Goal: Task Accomplishment & Management: Use online tool/utility

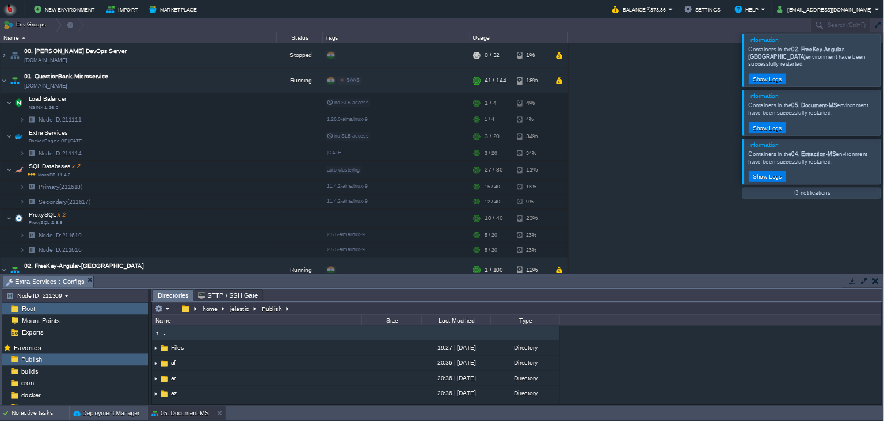
scroll to position [300, 0]
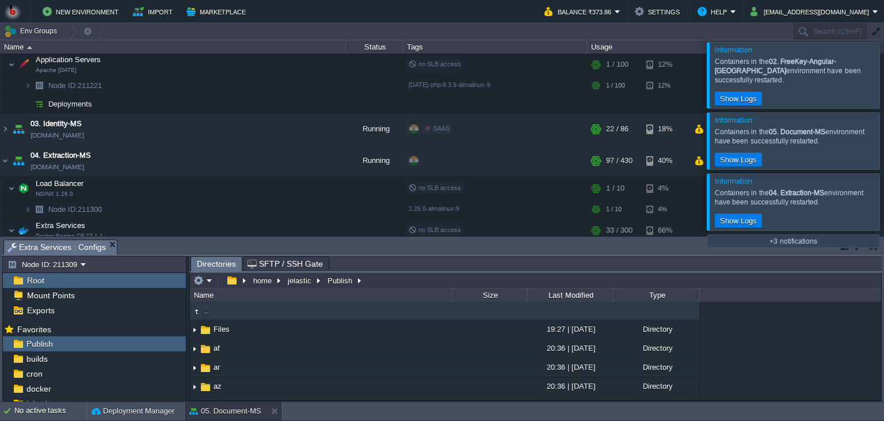
click at [870, 245] on button "button" at bounding box center [874, 246] width 8 height 10
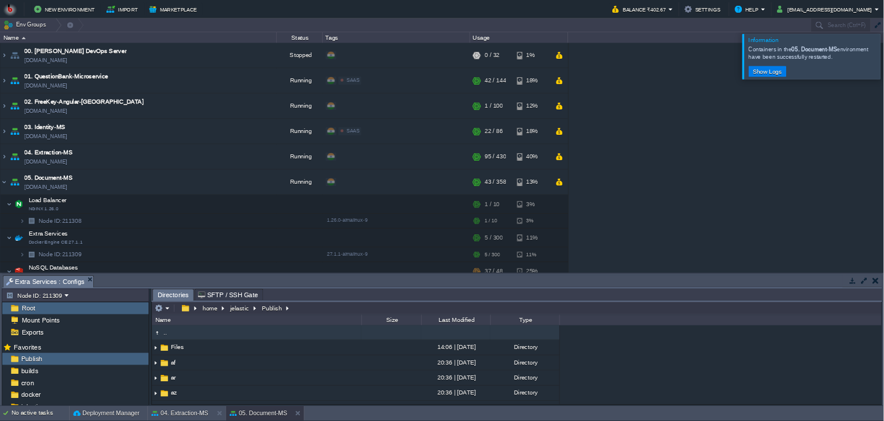
scroll to position [157, 0]
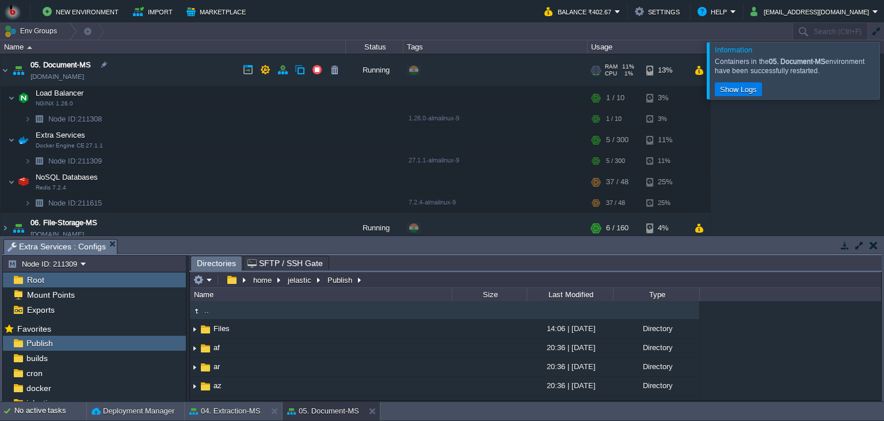
click at [217, 59] on td "05. Document-MS pdf-generation-ms.in1.bitss.cloud" at bounding box center [173, 71] width 345 height 32
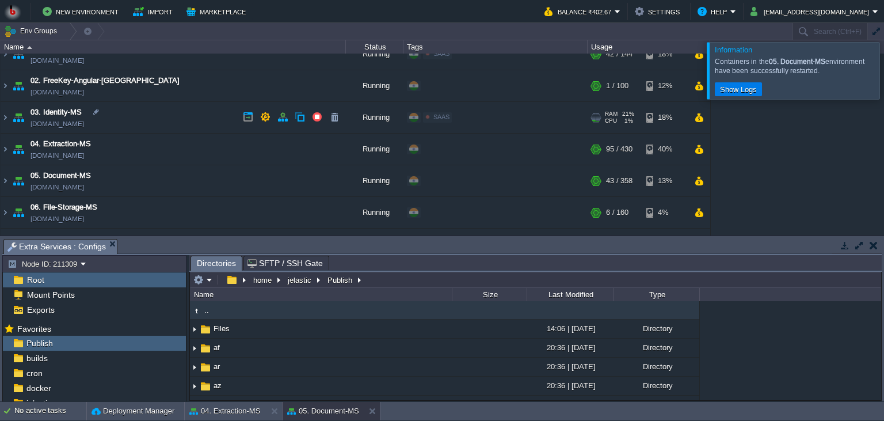
scroll to position [0, 0]
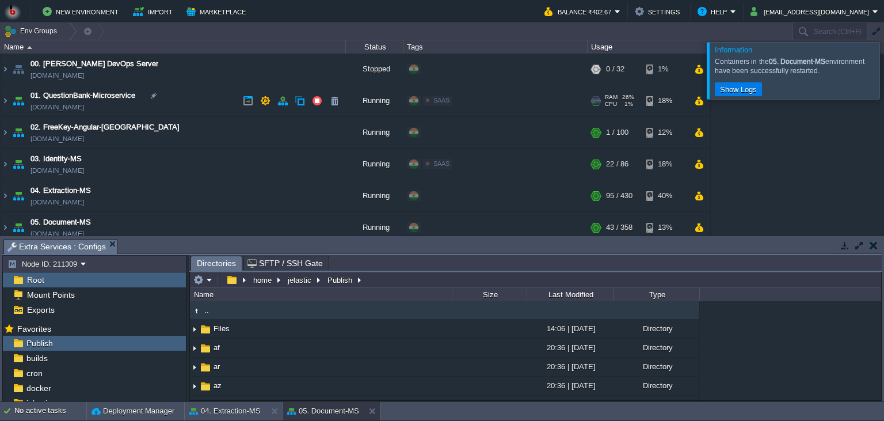
click at [214, 106] on td "01. QuestionBank-Microservice questionbank-microservice.in1.bitss.cloud" at bounding box center [173, 101] width 345 height 32
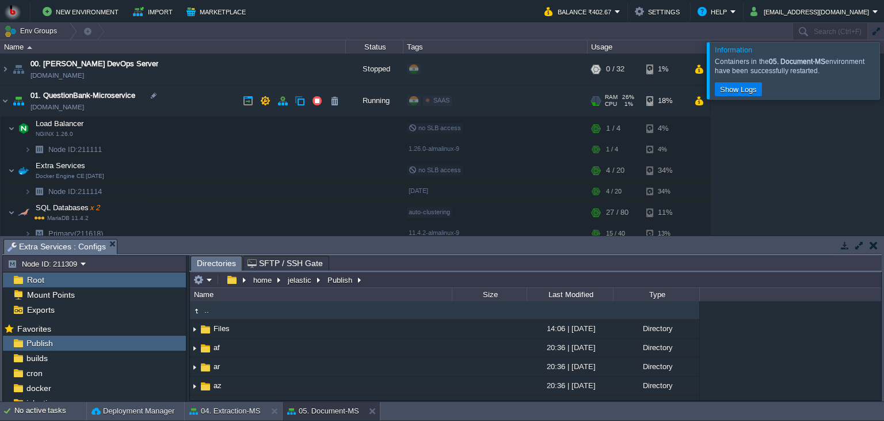
click at [214, 106] on td "01. QuestionBank-Microservice questionbank-microservice.in1.bitss.cloud" at bounding box center [173, 101] width 345 height 32
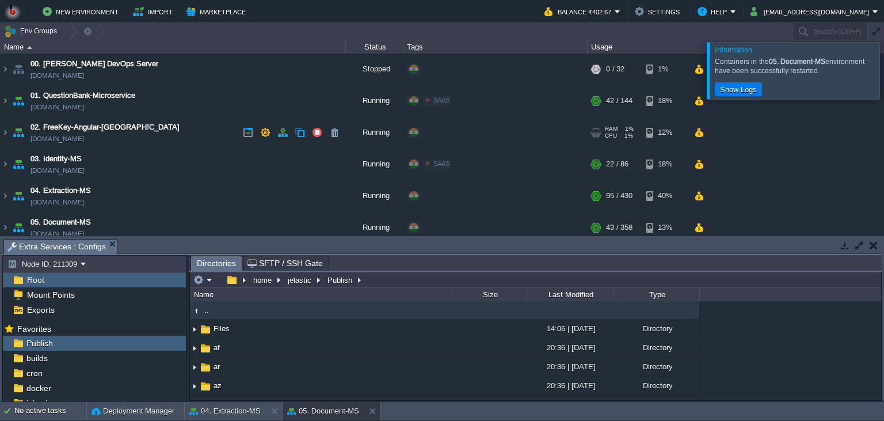
click at [205, 130] on td "02. FreeKey-Angular-Fontend freekey-angular-fontend.in1.bitss.cloud" at bounding box center [173, 133] width 345 height 32
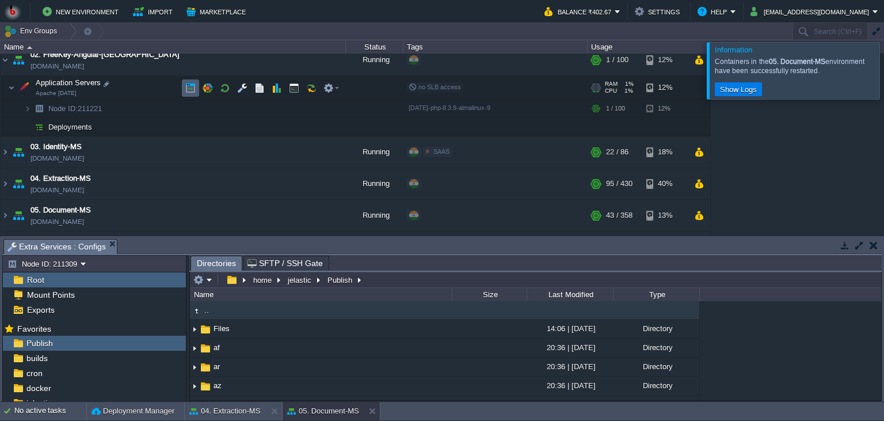
scroll to position [52, 0]
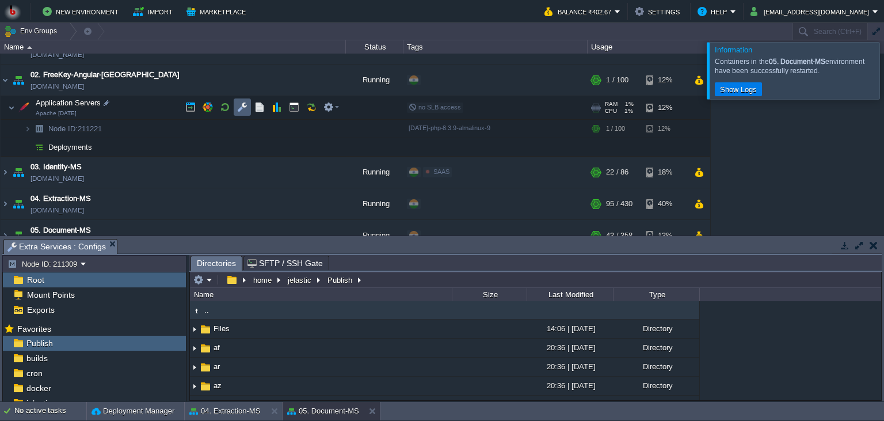
click at [241, 107] on button "button" at bounding box center [242, 107] width 10 height 10
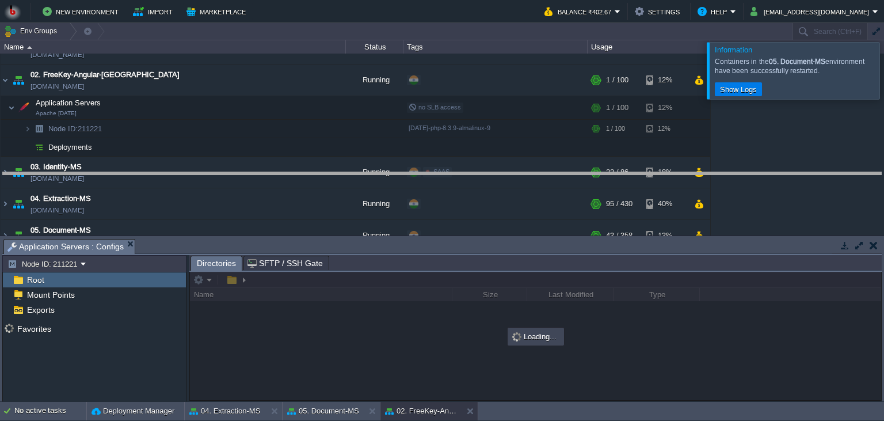
drag, startPoint x: 328, startPoint y: 254, endPoint x: 325, endPoint y: 180, distance: 74.3
click at [328, 183] on body "New Environment Import Marketplace Bonus ₹0.00 Upgrade Account Balance ₹402.67 …" at bounding box center [442, 210] width 884 height 421
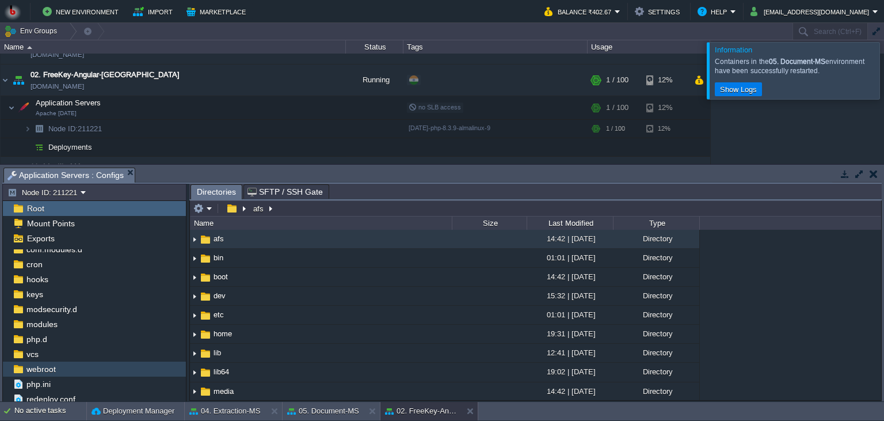
click at [76, 368] on div "webroot" at bounding box center [94, 368] width 183 height 15
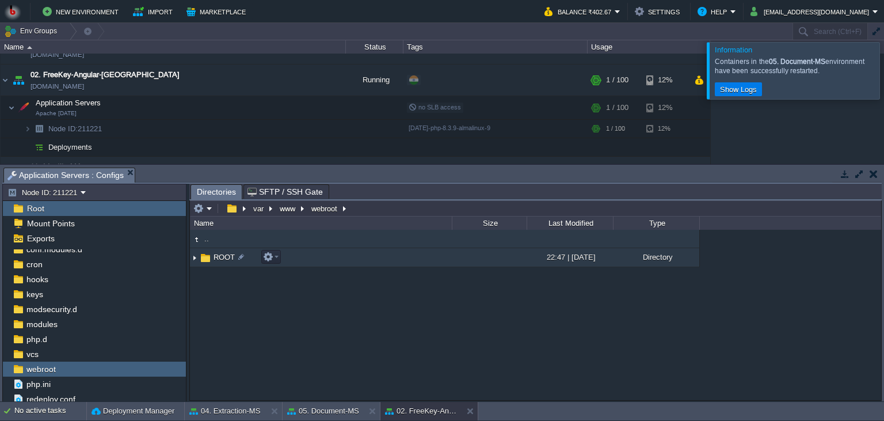
click at [315, 254] on td "ROOT" at bounding box center [321, 257] width 262 height 19
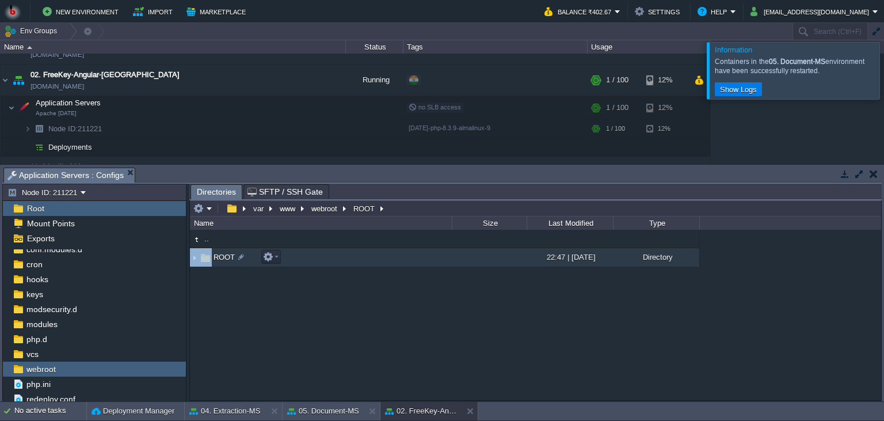
click at [315, 254] on td "ROOT" at bounding box center [321, 257] width 262 height 19
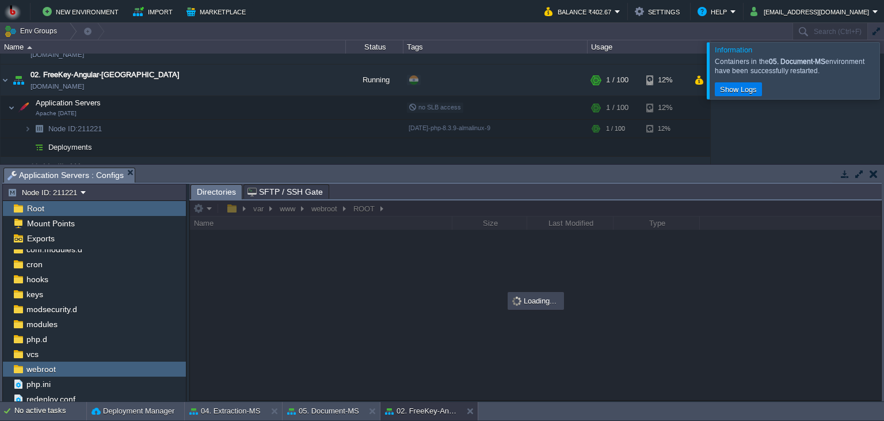
click at [538, 237] on body "New Environment Import Marketplace Bonus ₹0.00 Upgrade Account Balance ₹402.67 …" at bounding box center [442, 210] width 884 height 421
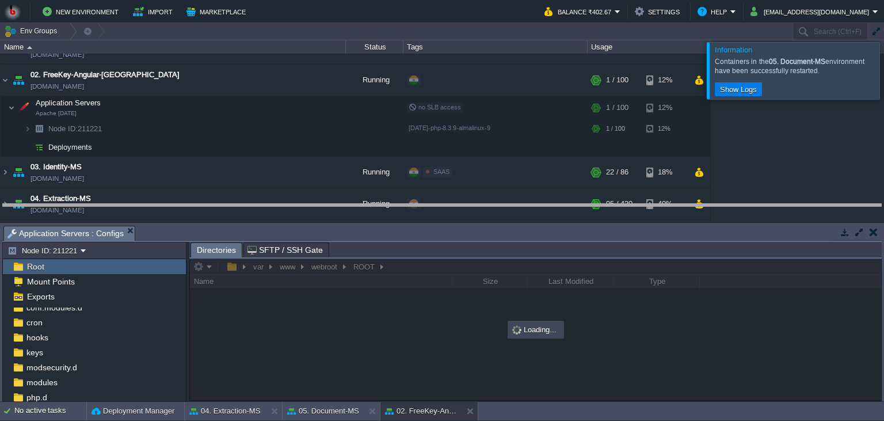
drag, startPoint x: 539, startPoint y: 182, endPoint x: 511, endPoint y: 203, distance: 34.9
click at [511, 203] on body "New Environment Import Marketplace Bonus ₹0.00 Upgrade Account Balance ₹402.67 …" at bounding box center [442, 210] width 884 height 421
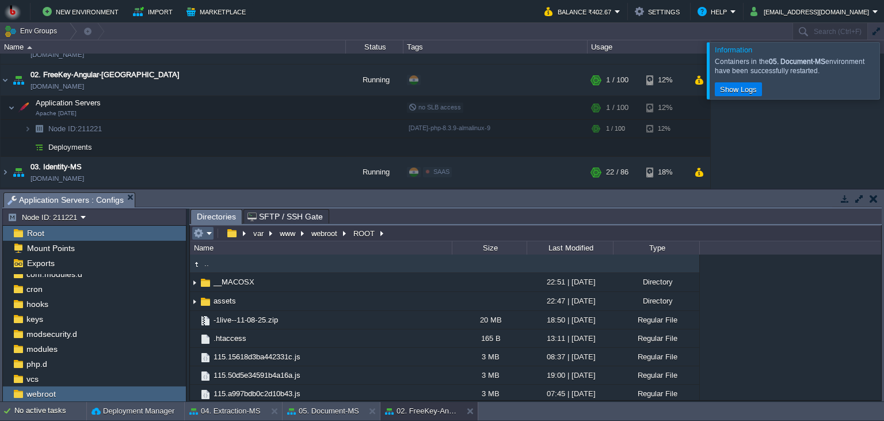
click at [207, 229] on td at bounding box center [203, 233] width 22 height 14
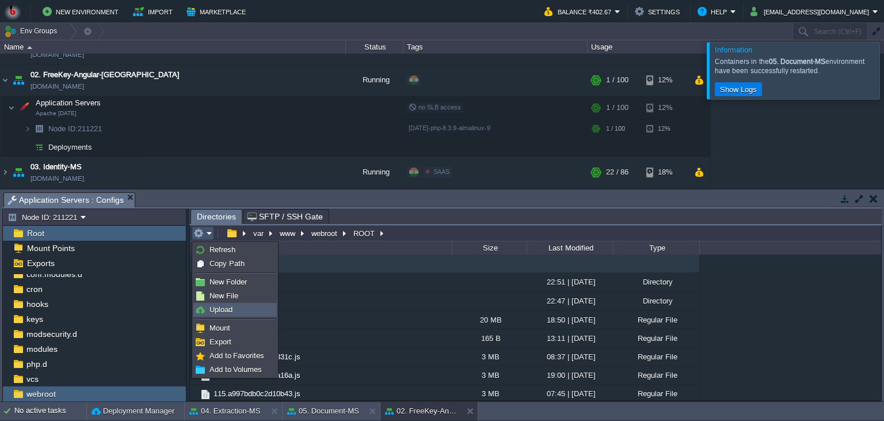
click at [213, 305] on link "Upload" at bounding box center [235, 309] width 82 height 13
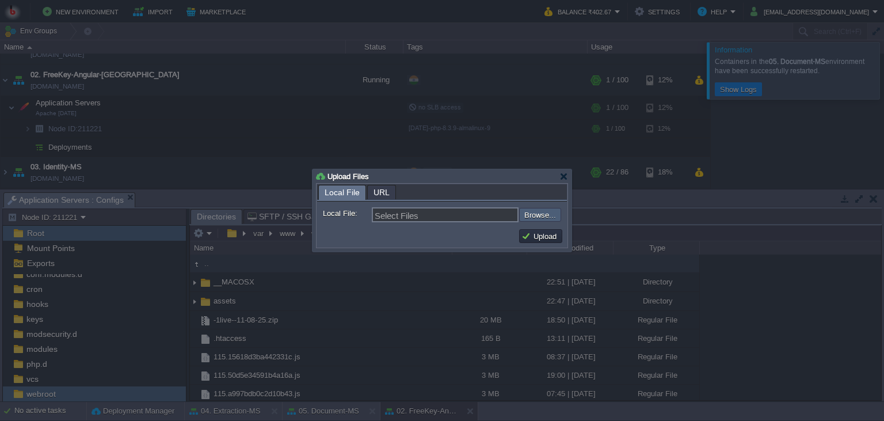
click at [549, 211] on input "file" at bounding box center [489, 215] width 146 height 14
type input "C:\fakepath\fa-brands-400.9d3aebc1a896c02a.zip"
type input "fa-brands-400.9d3aebc1a896c02a.zip"
click at [538, 227] on div "Upload" at bounding box center [442, 235] width 250 height 23
click at [539, 231] on button "Upload" at bounding box center [541, 236] width 39 height 10
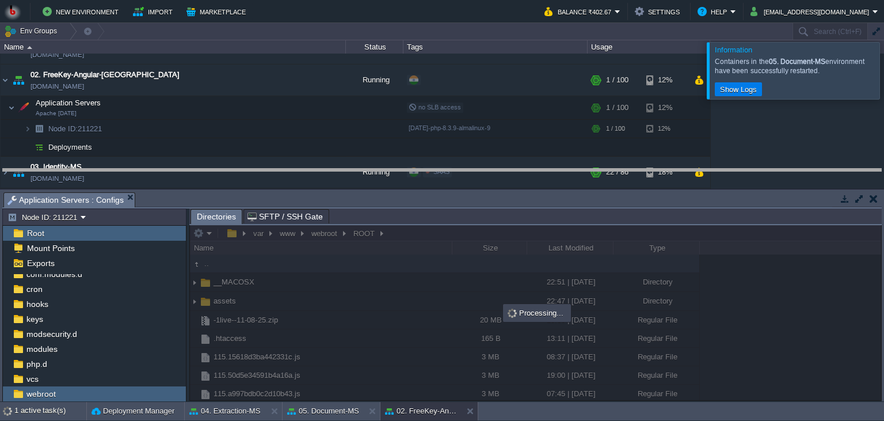
drag, startPoint x: 543, startPoint y: 200, endPoint x: 542, endPoint y: 176, distance: 23.6
click at [542, 176] on body "New Environment Import Marketplace Bonus ₹0.00 Upgrade Account Balance ₹402.67 …" at bounding box center [442, 210] width 884 height 421
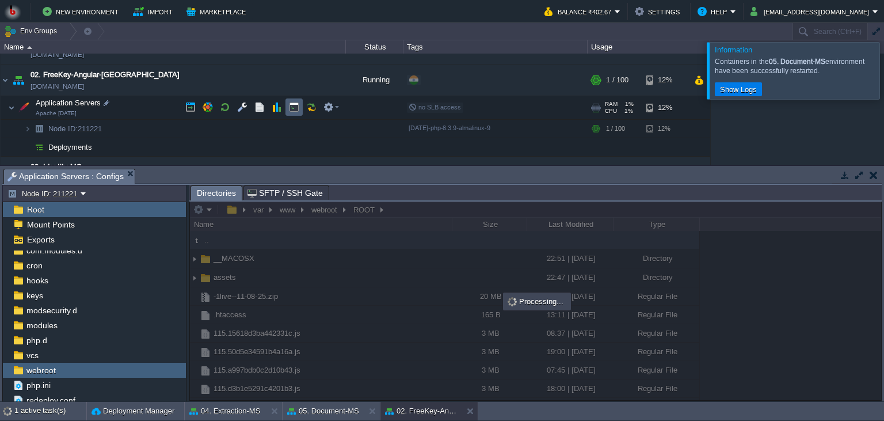
click at [287, 107] on td at bounding box center [294, 106] width 17 height 17
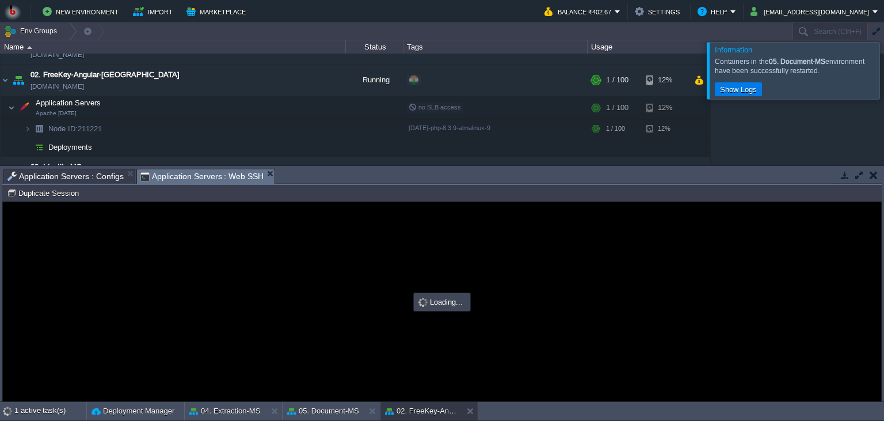
click at [90, 181] on span "Application Servers : Configs" at bounding box center [65, 176] width 116 height 14
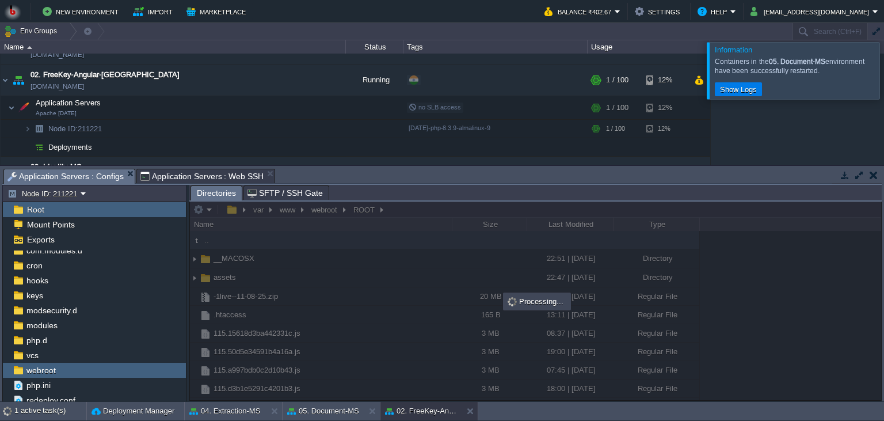
click at [898, 78] on div at bounding box center [898, 70] width 0 height 56
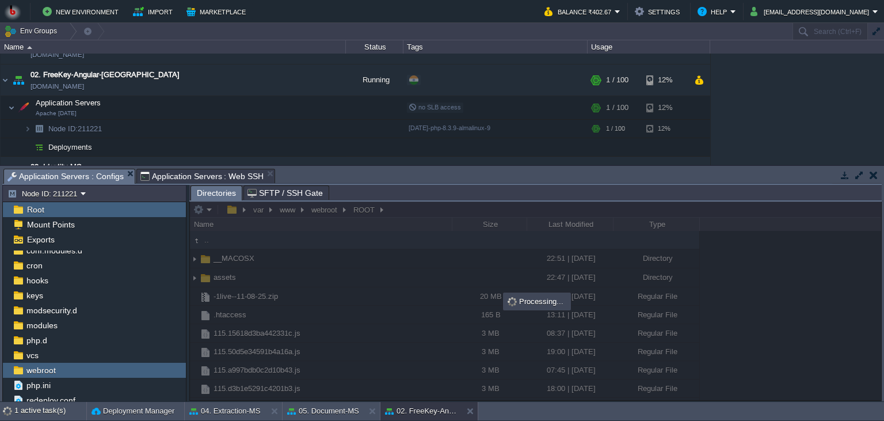
click at [441, 6] on td "New Environment Import Marketplace" at bounding box center [267, 11] width 527 height 17
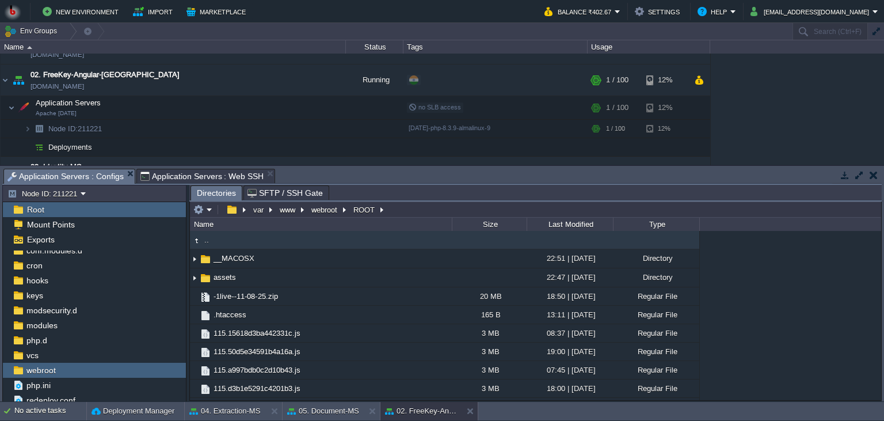
type input "/var/www/webroot/ROOT"
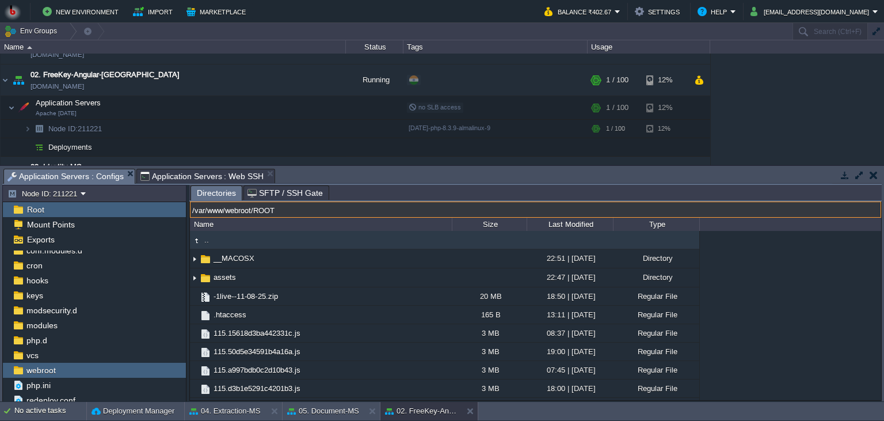
click at [444, 213] on input "/var/www/webroot/ROOT" at bounding box center [535, 209] width 691 height 16
type input "#000000"
click at [242, 180] on span "Application Servers : Web SSH" at bounding box center [202, 176] width 124 height 14
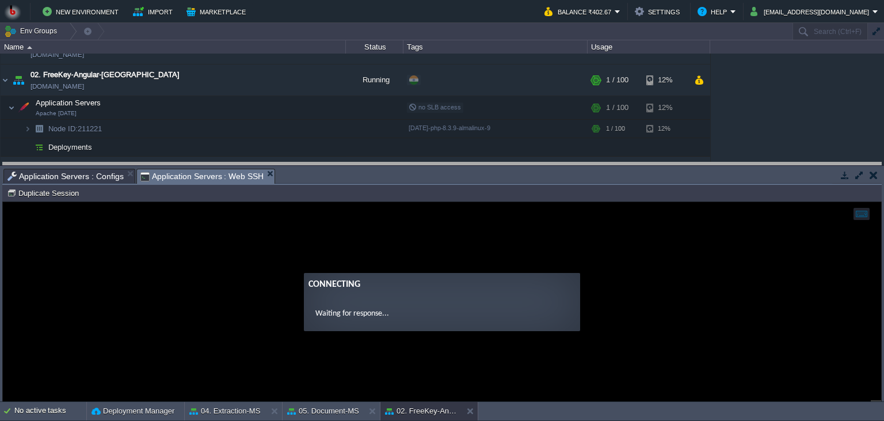
click at [413, 169] on body "New Environment Import Marketplace Bonus ₹0.00 Upgrade Account Balance ₹402.67 …" at bounding box center [442, 210] width 884 height 421
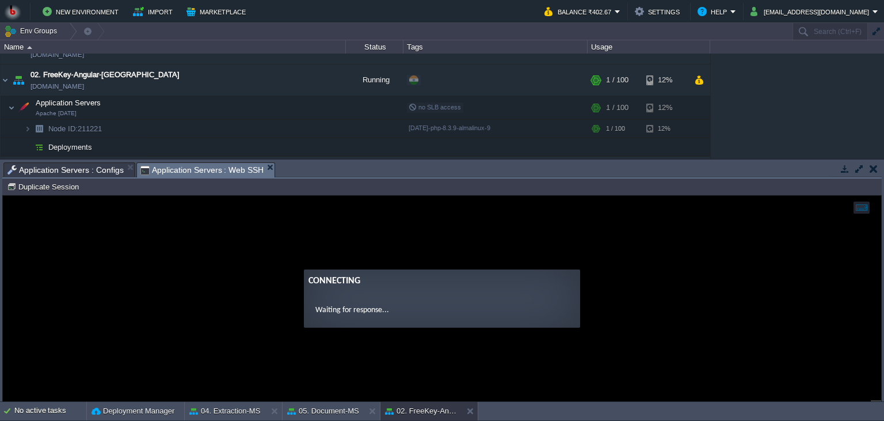
click at [615, 258] on guac-modal "Connecting Waiting for response..." at bounding box center [442, 298] width 878 height 205
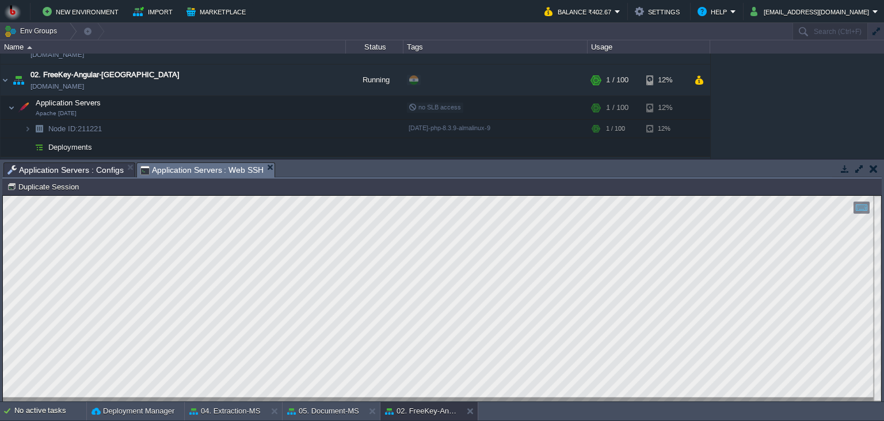
scroll to position [5, 0]
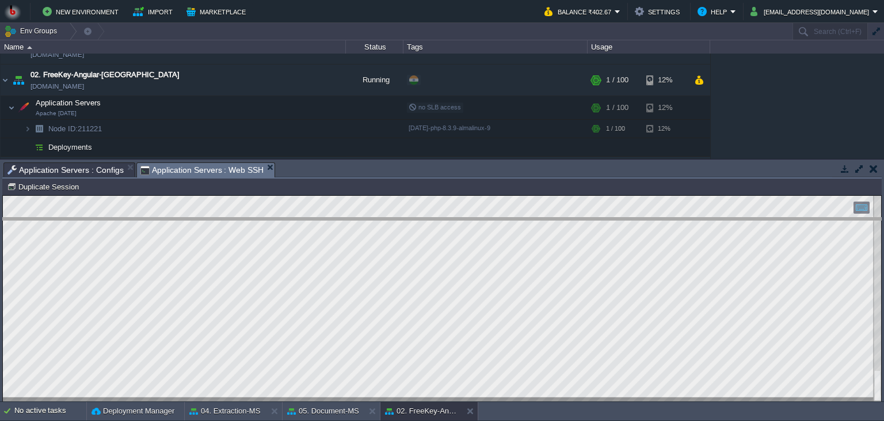
drag, startPoint x: 400, startPoint y: 167, endPoint x: 405, endPoint y: 281, distance: 114.1
click at [405, 281] on body "New Environment Import Marketplace Bonus ₹0.00 Upgrade Account Balance ₹402.67 …" at bounding box center [442, 210] width 884 height 421
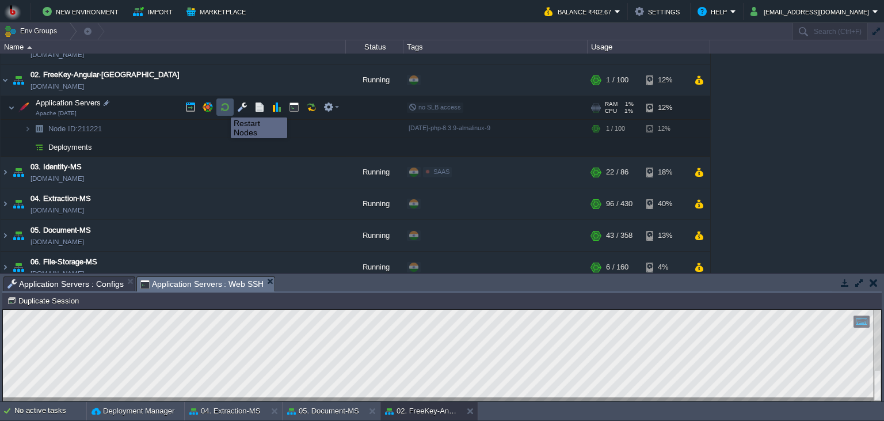
click at [222, 107] on button "button" at bounding box center [225, 107] width 10 height 10
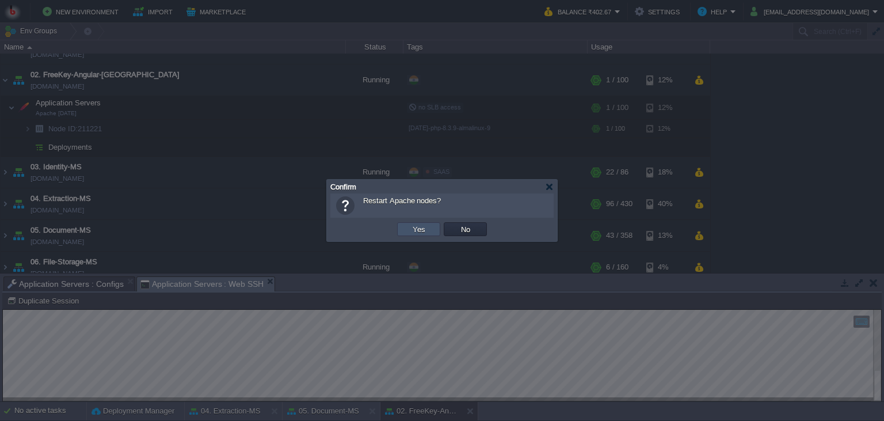
click at [425, 234] on button "Yes" at bounding box center [419, 229] width 20 height 10
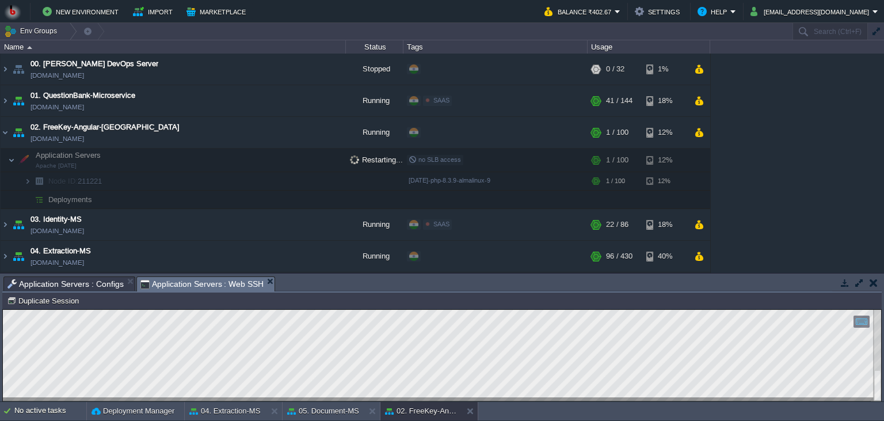
scroll to position [0, 0]
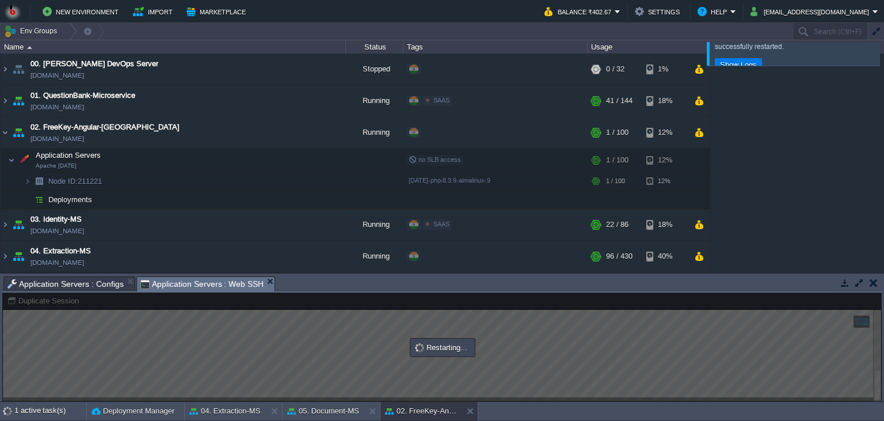
click at [729, 204] on div "00. Jenkins DevOps Server env-6377971.in1.bitss.cloud Stopped + Add to Env Grou…" at bounding box center [442, 163] width 884 height 219
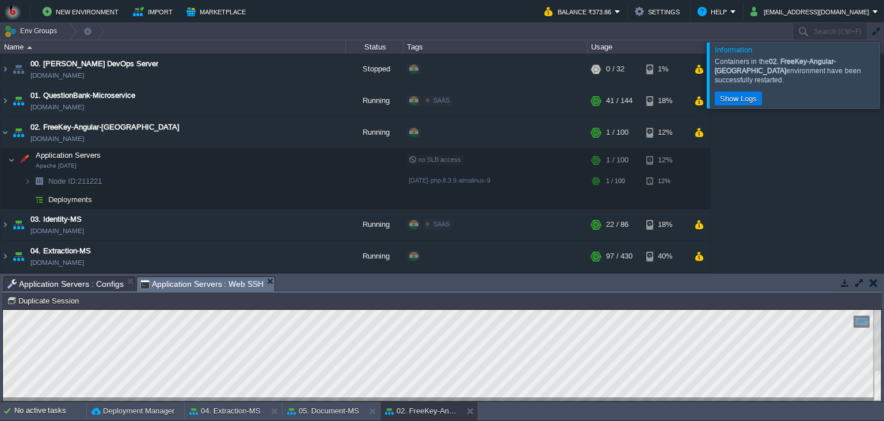
click at [878, 287] on td at bounding box center [873, 283] width 14 height 14
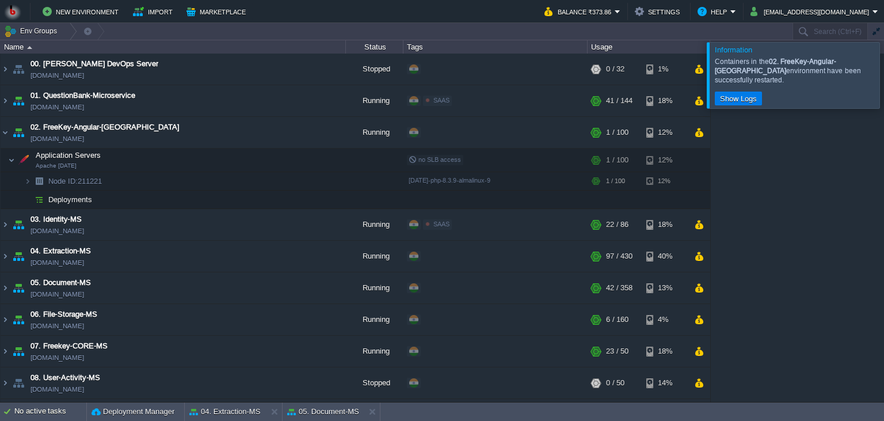
click at [875, 286] on div "00. Jenkins DevOps Server env-6377971.in1.bitss.cloud Stopped + Add to Env Grou…" at bounding box center [442, 228] width 884 height 348
click at [224, 128] on td "02. FreeKey-Angular-Fontend freekey-angular-fontend.in1.bitss.cloud" at bounding box center [173, 133] width 345 height 32
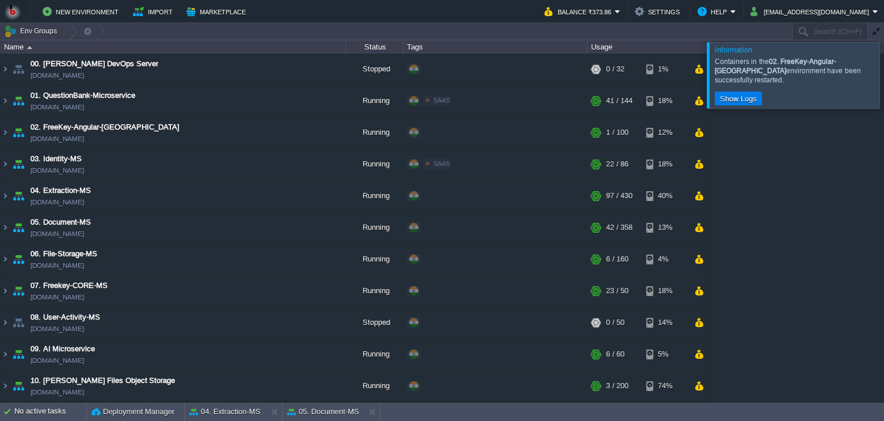
click at [898, 72] on div at bounding box center [898, 75] width 0 height 66
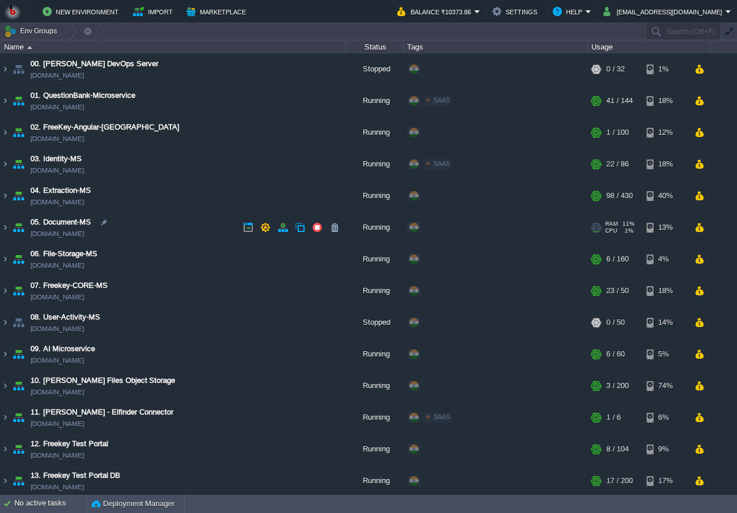
click at [154, 231] on td "05. Document-MS [DOMAIN_NAME]" at bounding box center [173, 228] width 345 height 32
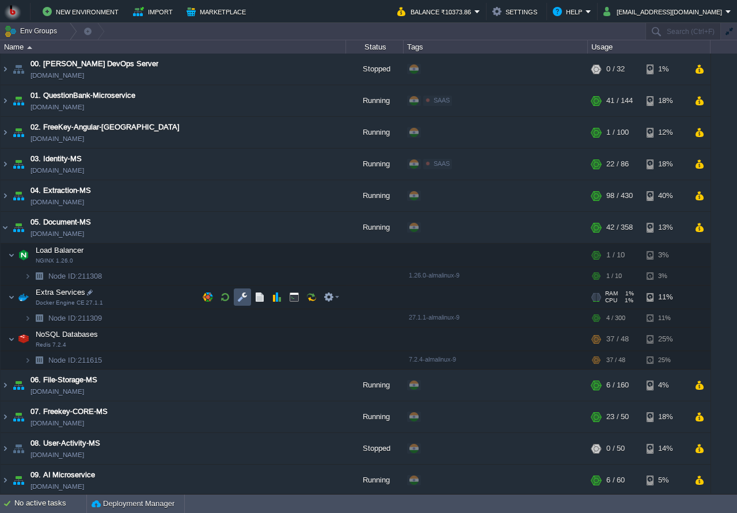
click at [238, 294] on button "button" at bounding box center [242, 297] width 10 height 10
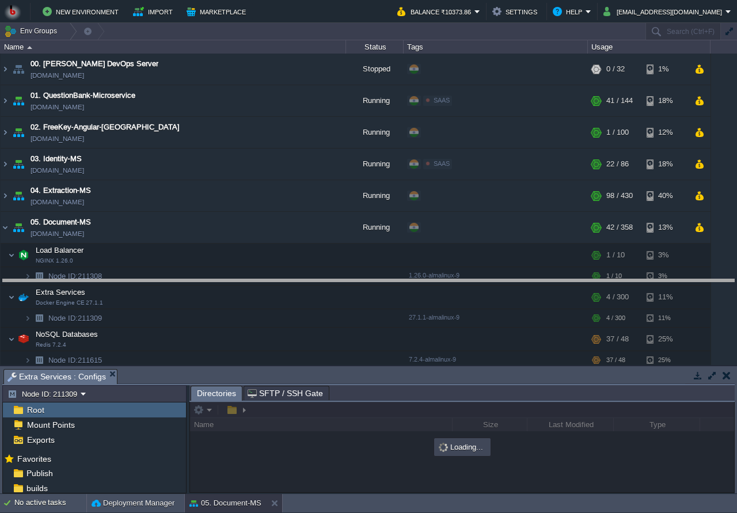
drag, startPoint x: 293, startPoint y: 374, endPoint x: 295, endPoint y: 364, distance: 10.1
click at [296, 284] on body "New Environment Import Marketplace Bonus ₹0.00 Upgrade Account Balance ₹10373.8…" at bounding box center [368, 256] width 737 height 513
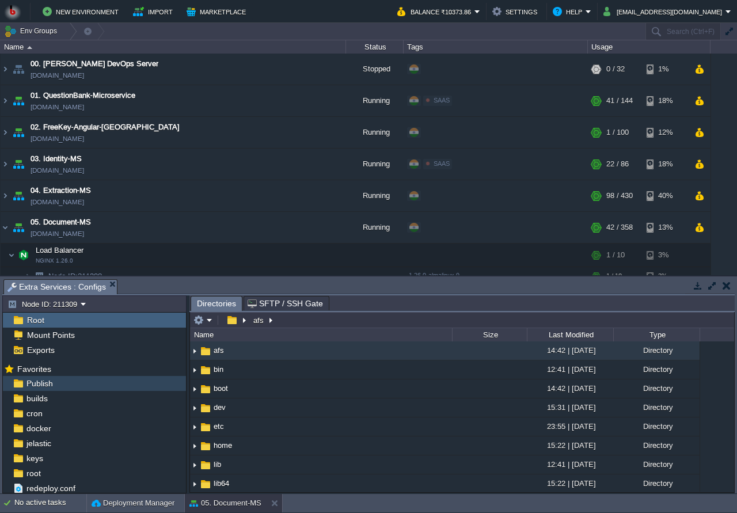
click at [45, 386] on span "Publish" at bounding box center [39, 383] width 31 height 10
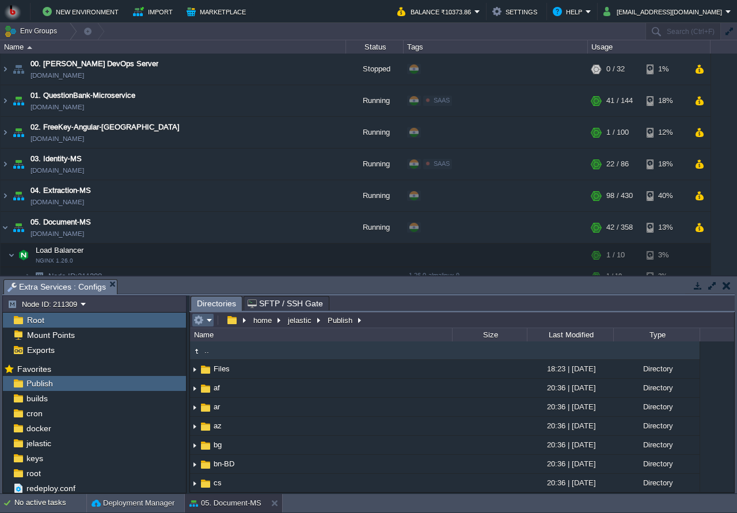
click at [203, 322] on button "button" at bounding box center [198, 320] width 10 height 10
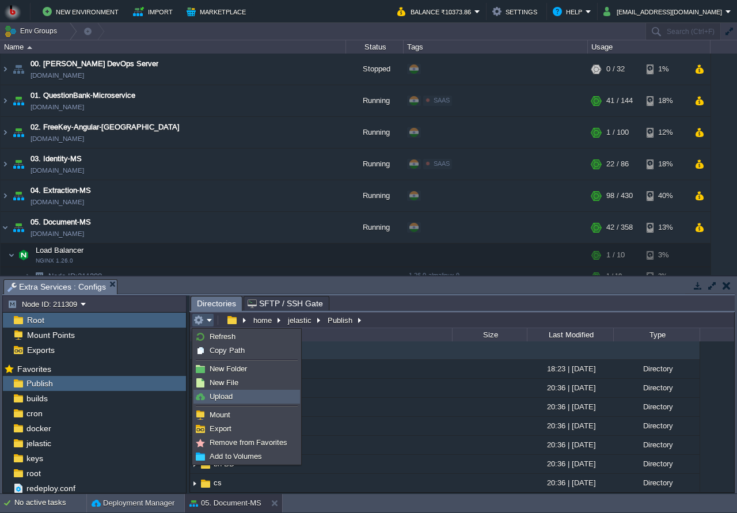
click at [223, 393] on span "Upload" at bounding box center [221, 396] width 23 height 9
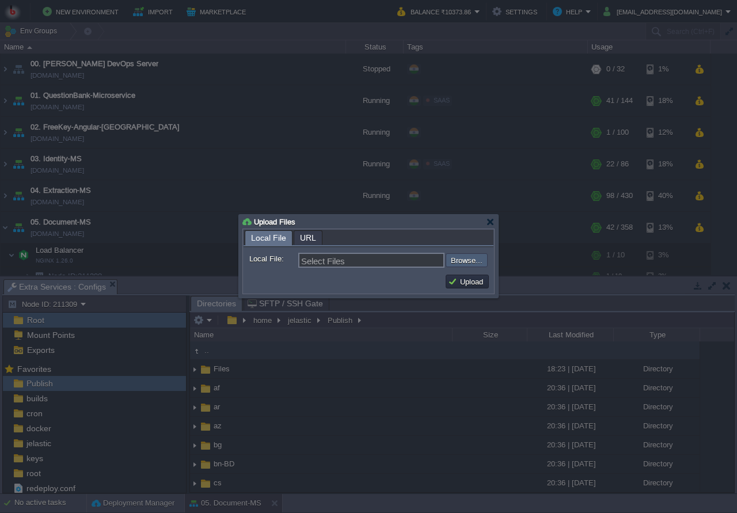
click at [471, 262] on input "file" at bounding box center [415, 260] width 146 height 14
type input "C:\fakepath\PdfGenerateMicroservice.dll"
type input "PdfGenerateMicroservice.dll"
click at [482, 279] on button "Upload" at bounding box center [467, 281] width 39 height 10
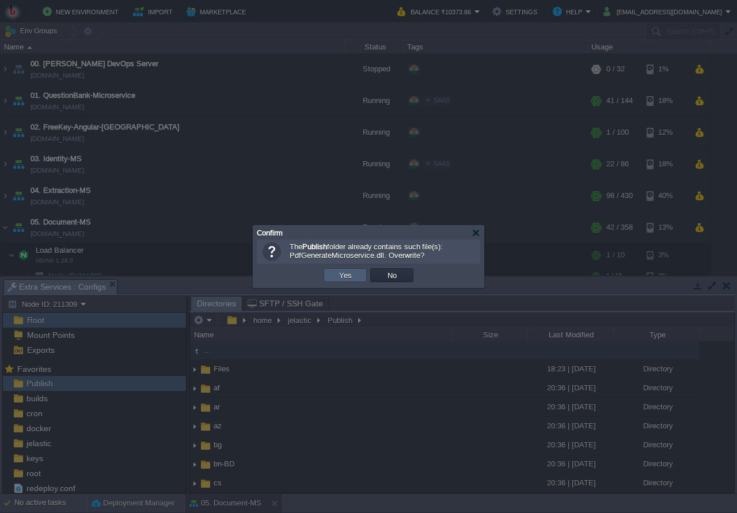
click at [349, 272] on button "Yes" at bounding box center [346, 275] width 20 height 10
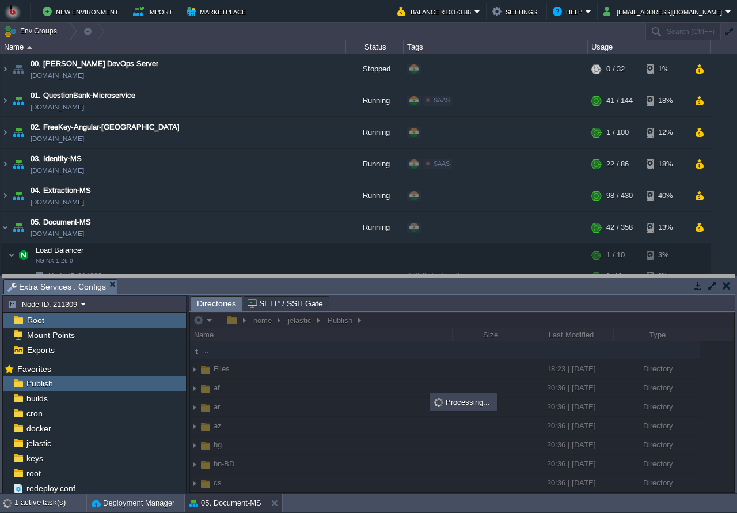
click at [421, 287] on body "New Environment Import Marketplace Bonus ₹0.00 Upgrade Account Balance ₹10373.8…" at bounding box center [368, 256] width 737 height 513
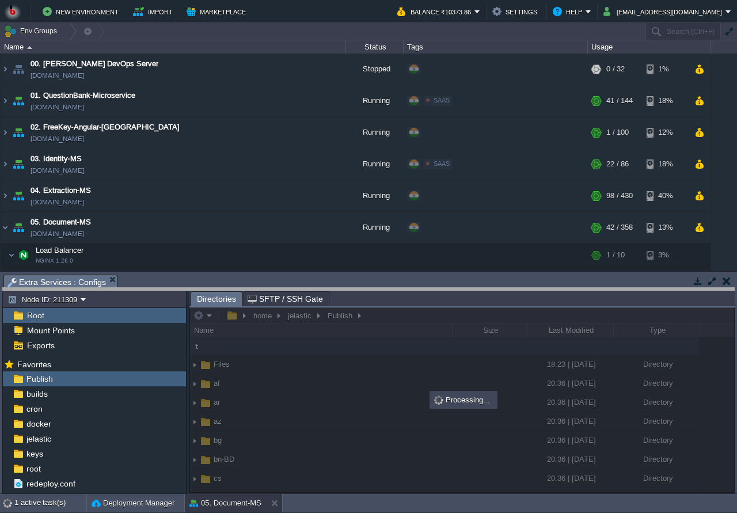
drag, startPoint x: 428, startPoint y: 291, endPoint x: 421, endPoint y: 317, distance: 26.3
click at [421, 316] on body "New Environment Import Marketplace Bonus ₹0.00 Upgrade Account Balance ₹10373.8…" at bounding box center [368, 256] width 737 height 513
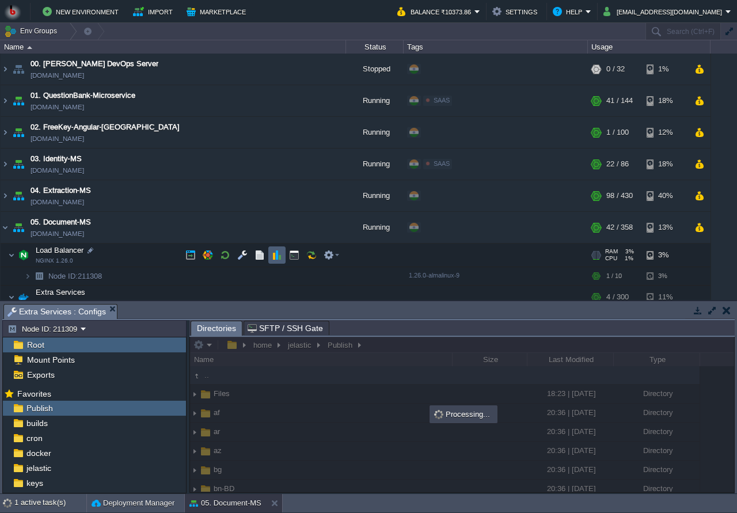
scroll to position [55, 0]
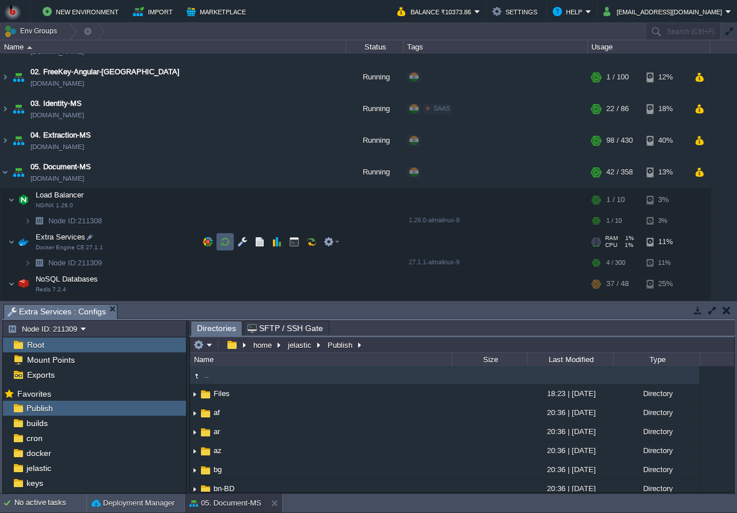
click at [219, 239] on td at bounding box center [224, 241] width 17 height 17
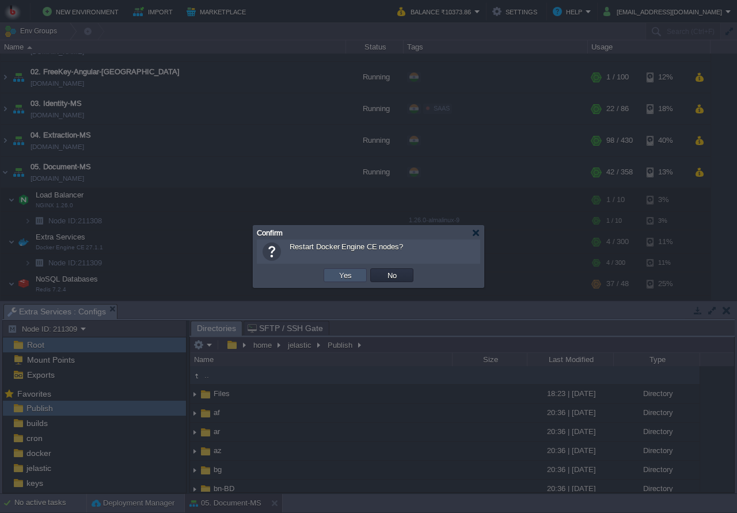
click at [342, 273] on button "Yes" at bounding box center [346, 275] width 20 height 10
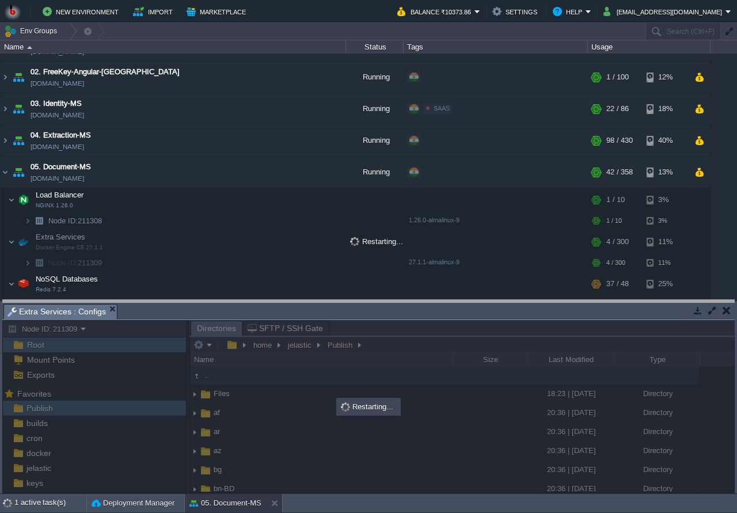
click at [309, 313] on body "New Environment Import Marketplace Bonus ₹0.00 Upgrade Account Balance ₹10373.8…" at bounding box center [368, 256] width 737 height 513
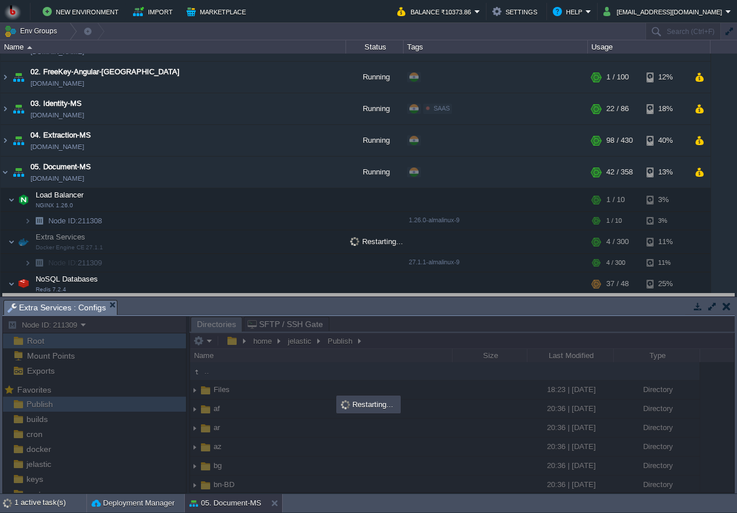
drag, startPoint x: 325, startPoint y: 317, endPoint x: 280, endPoint y: 306, distance: 46.1
click at [280, 306] on body "New Environment Import Marketplace Bonus ₹0.00 Upgrade Account Balance ₹10373.8…" at bounding box center [368, 256] width 737 height 513
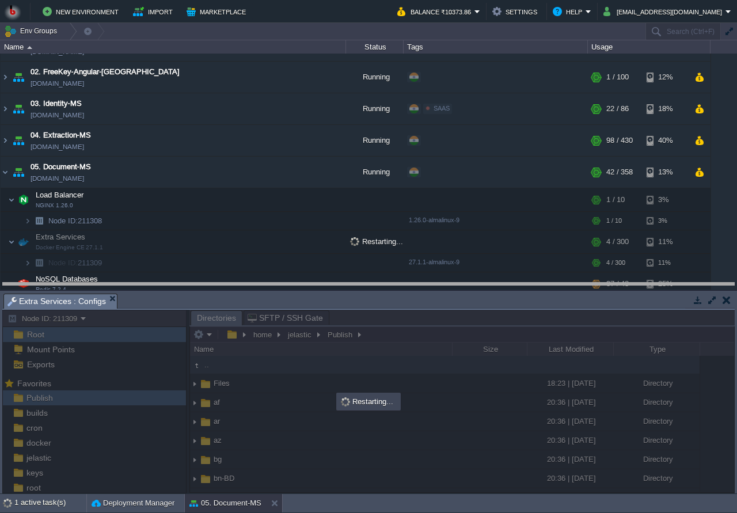
click at [258, 295] on body "New Environment Import Marketplace Bonus ₹0.00 Upgrade Account Balance ₹10373.8…" at bounding box center [368, 256] width 737 height 513
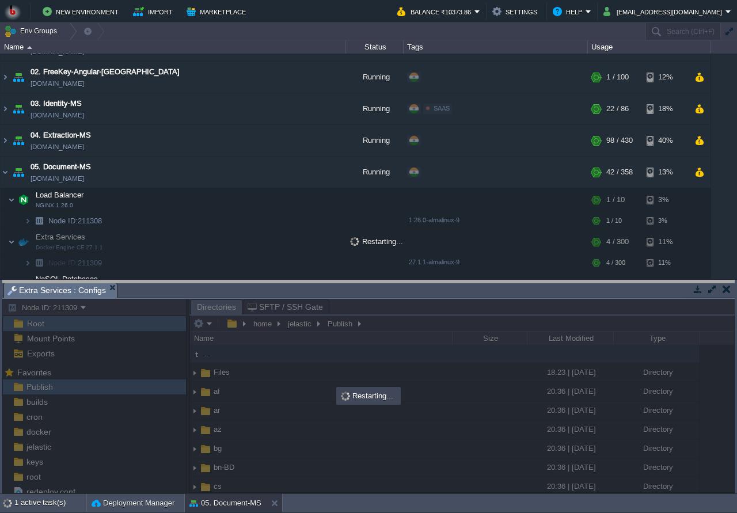
drag, startPoint x: 276, startPoint y: 305, endPoint x: 255, endPoint y: 295, distance: 22.9
click at [245, 293] on body "New Environment Import Marketplace Bonus ₹0.00 Upgrade Account Balance ₹10373.8…" at bounding box center [368, 256] width 737 height 513
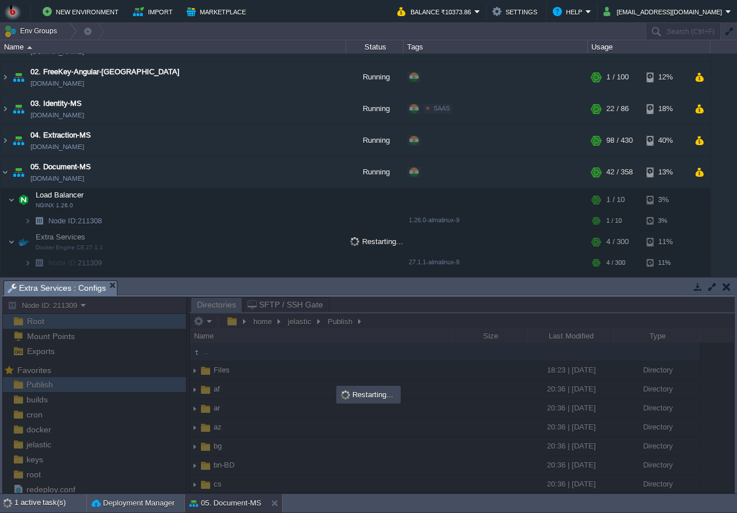
click at [380, 399] on div "Restarting..." at bounding box center [368, 395] width 62 height 16
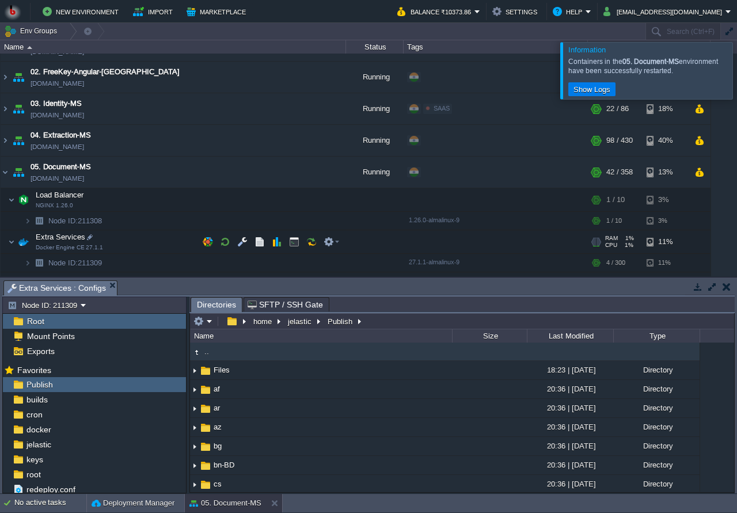
click at [157, 239] on td "Extra Services Docker Engine CE 27.1.1" at bounding box center [173, 242] width 345 height 24
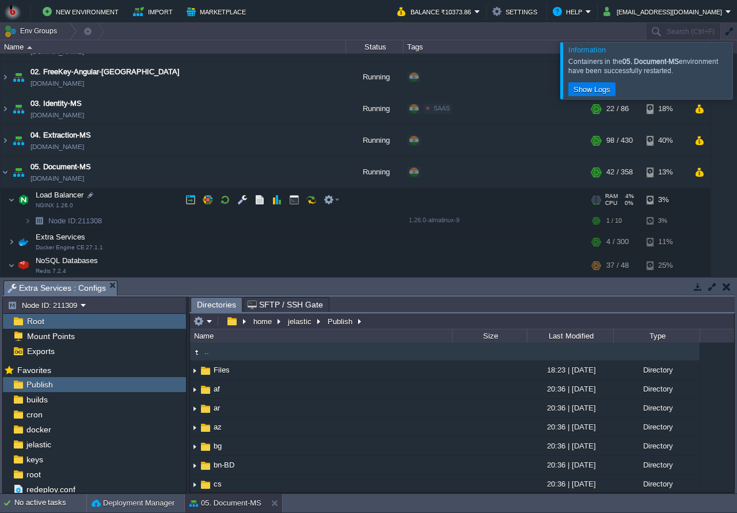
click at [147, 196] on td "Load Balancer NGINX 1.26.0" at bounding box center [173, 200] width 345 height 24
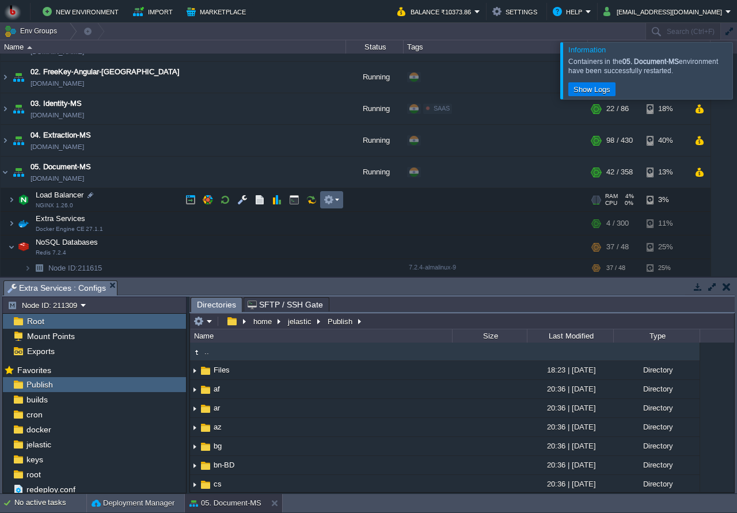
click at [334, 199] on em at bounding box center [332, 200] width 16 height 10
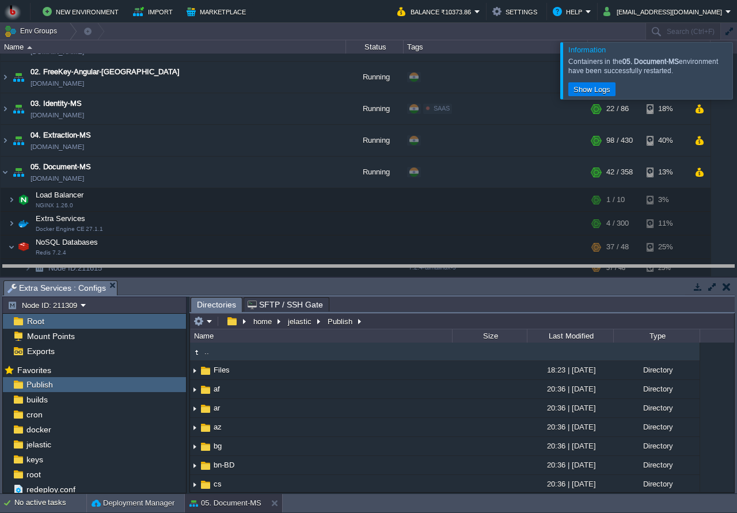
click at [475, 273] on body "New Environment Import Marketplace Bonus ₹0.00 Upgrade Account Balance ₹10373.8…" at bounding box center [368, 256] width 737 height 513
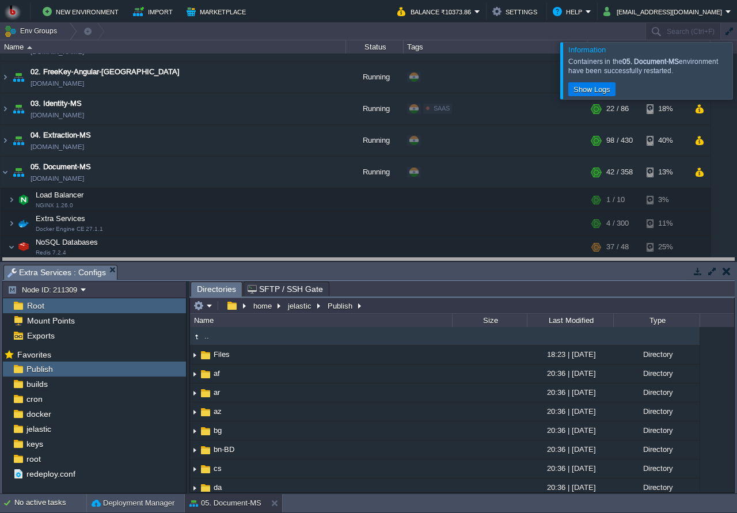
drag, startPoint x: 478, startPoint y: 285, endPoint x: 471, endPoint y: 270, distance: 16.7
click at [465, 267] on body "New Environment Import Marketplace Bonus ₹0.00 Upgrade Account Balance ₹10373.8…" at bounding box center [368, 256] width 737 height 513
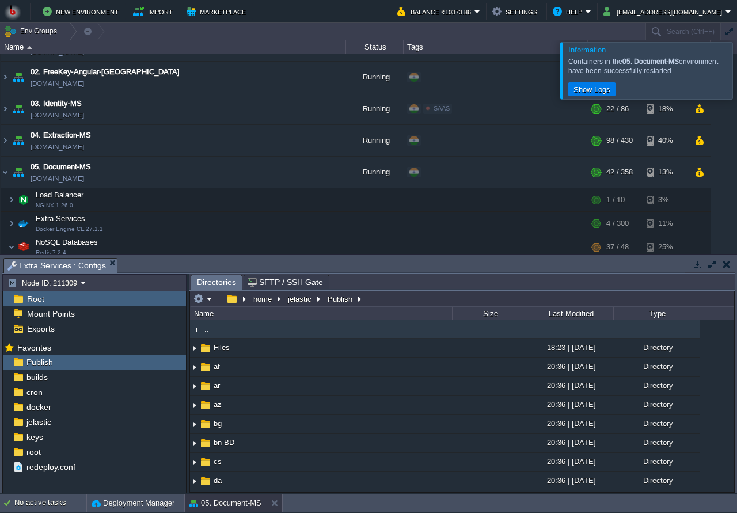
click at [468, 267] on body "New Environment Import Marketplace Bonus ₹0.00 Upgrade Account Balance ₹10373.8…" at bounding box center [368, 256] width 737 height 513
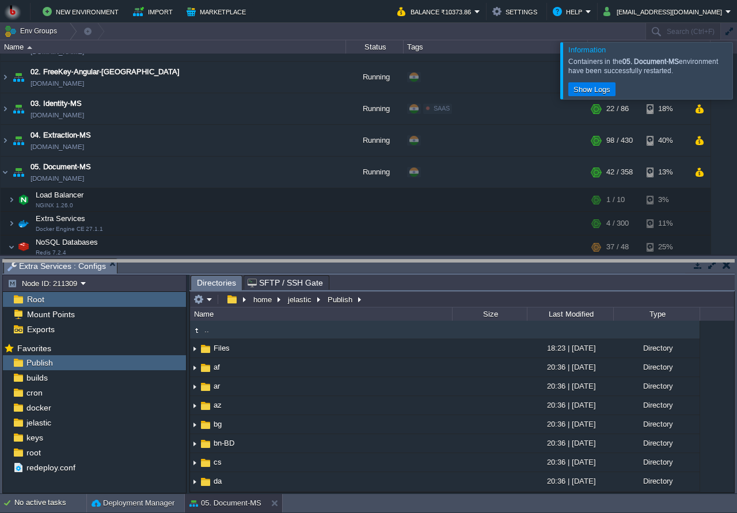
click at [472, 268] on body "New Environment Import Marketplace Bonus ₹0.00 Upgrade Account Balance ₹10373.8…" at bounding box center [368, 256] width 737 height 513
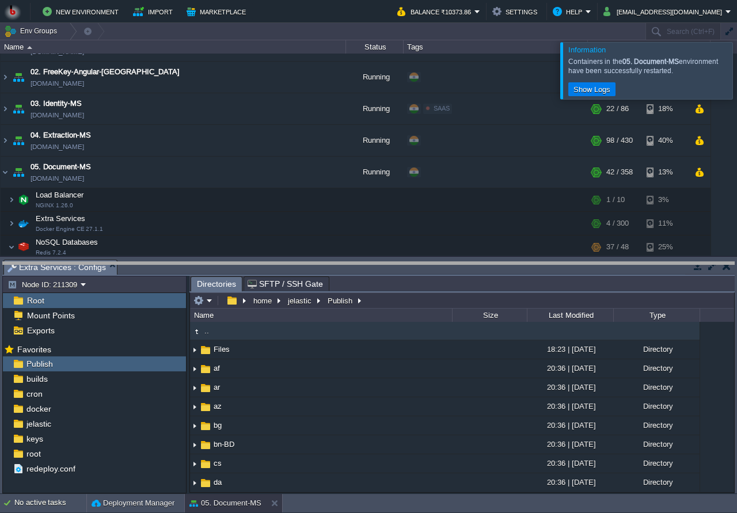
click at [475, 271] on body "New Environment Import Marketplace Bonus ₹0.00 Upgrade Account Balance ₹10373.8…" at bounding box center [368, 256] width 737 height 513
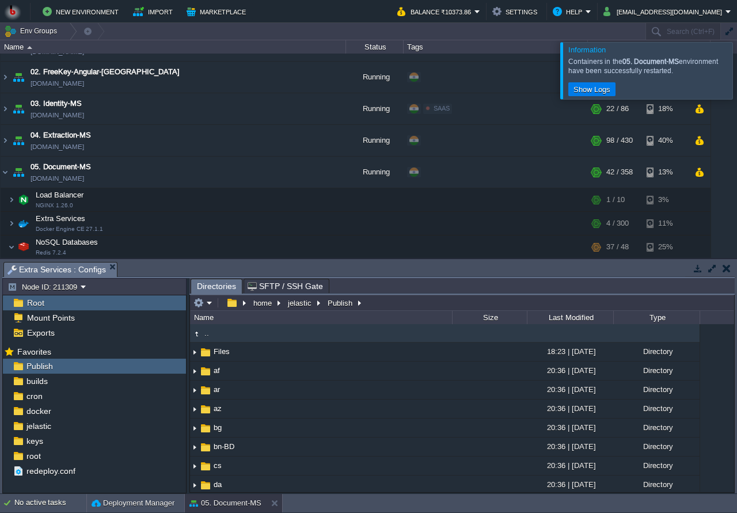
click at [153, 212] on td "Extra Services Docker Engine CE 27.1.1" at bounding box center [173, 224] width 345 height 24
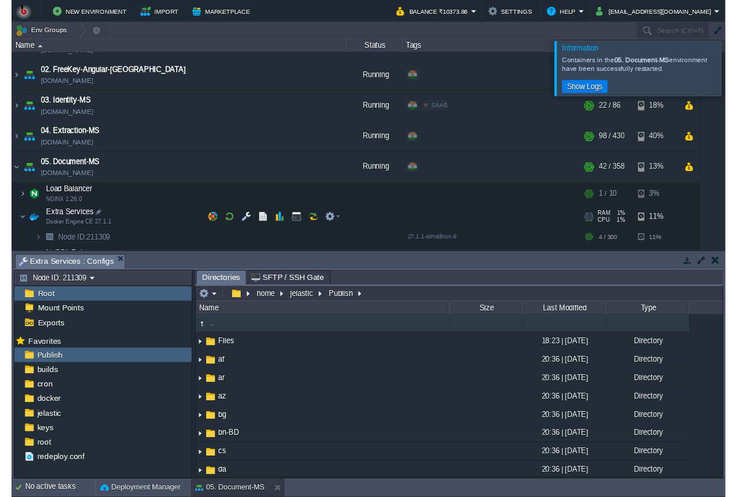
scroll to position [111, 0]
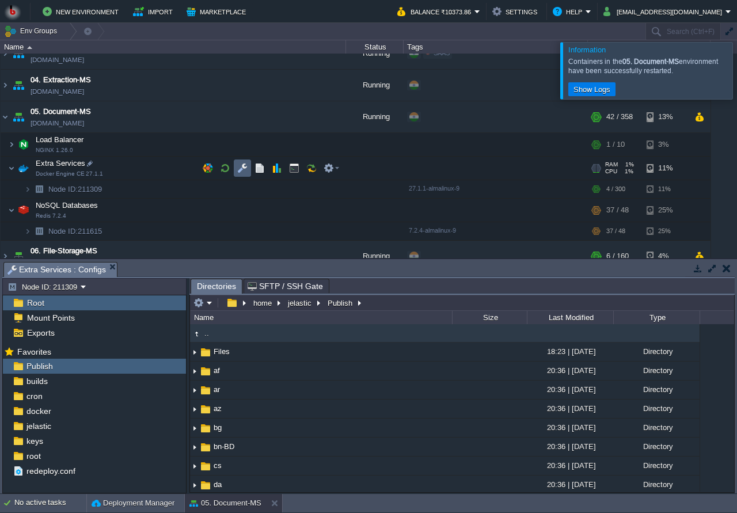
click at [242, 169] on button "button" at bounding box center [242, 168] width 10 height 10
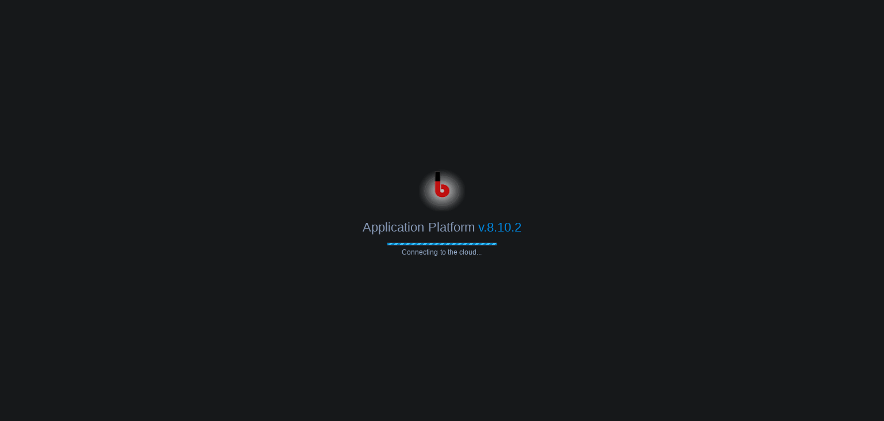
drag, startPoint x: 616, startPoint y: 310, endPoint x: 322, endPoint y: 363, distance: 298.9
click at [615, 310] on body "Application Platform v.8.10.2 Connecting to the cloud..." at bounding box center [442, 210] width 884 height 421
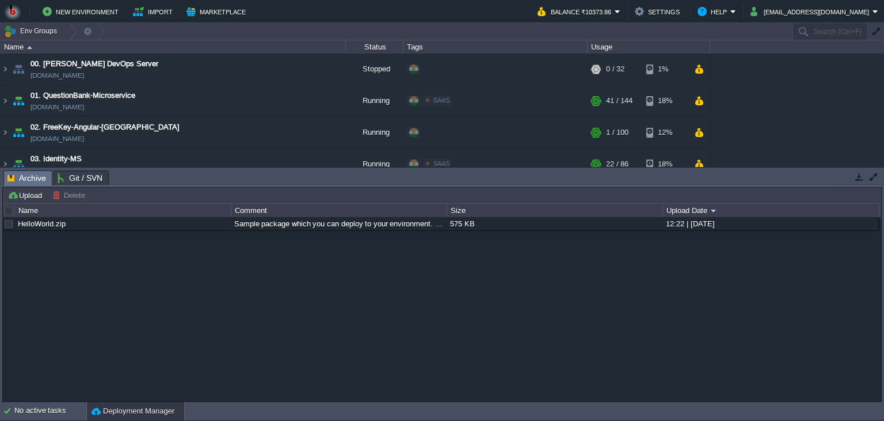
click at [436, 312] on div "HelloWorld.zip Sample package which you can deploy to your environment. Feel fr…" at bounding box center [442, 309] width 878 height 185
click at [425, 281] on div "HelloWorld.zip Sample package which you can deploy to your environment. Feel fr…" at bounding box center [442, 309] width 878 height 185
click at [861, 181] on button "button" at bounding box center [859, 177] width 10 height 10
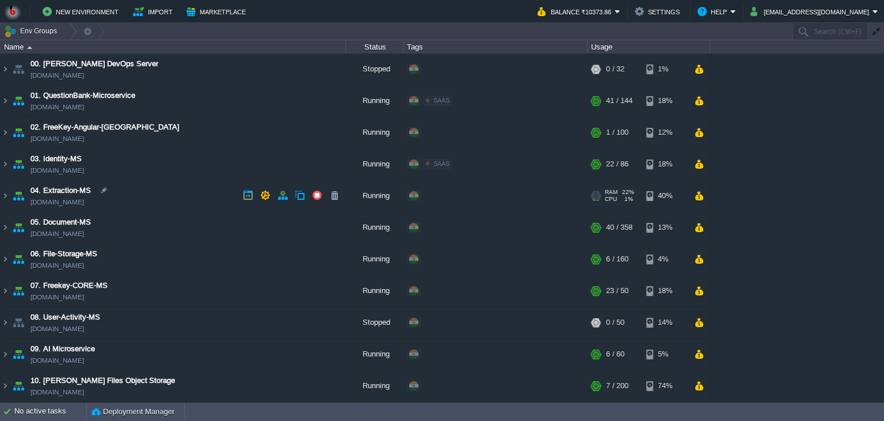
click at [191, 189] on td "04. Extraction-MS extraction-ms.in1.bitss.cloud" at bounding box center [173, 196] width 345 height 32
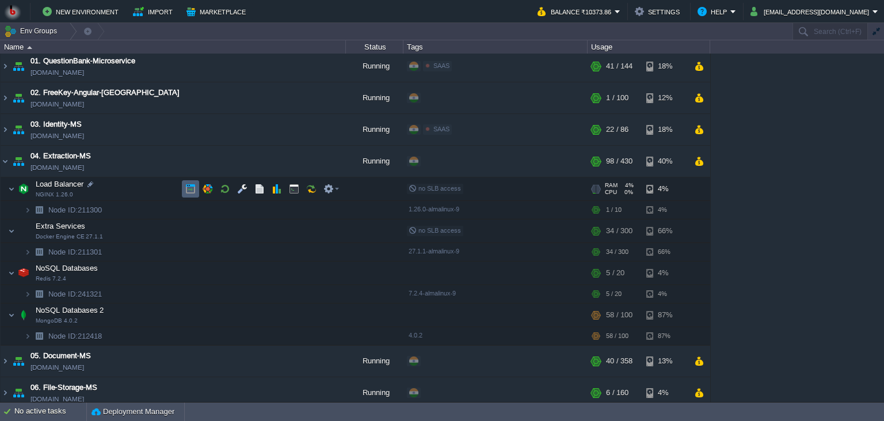
scroll to position [52, 0]
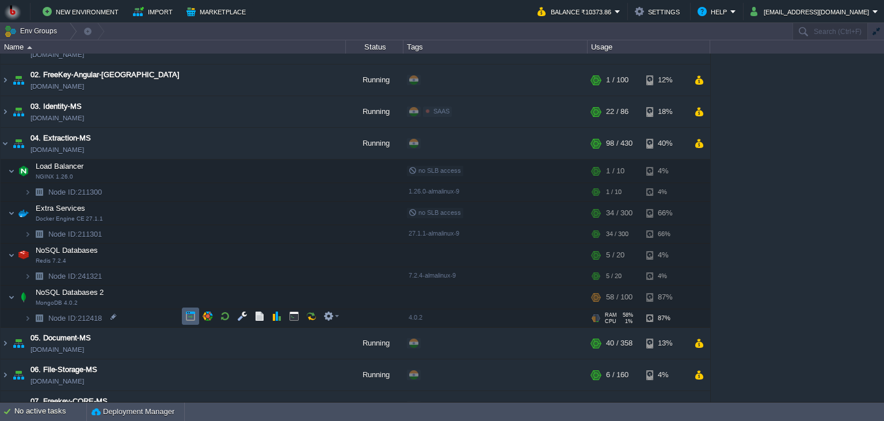
click at [191, 321] on td at bounding box center [190, 315] width 17 height 17
